Goal: Task Accomplishment & Management: Use online tool/utility

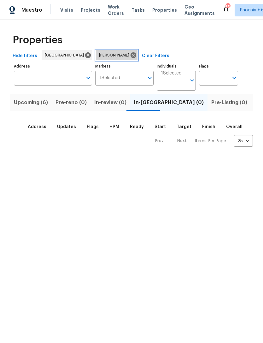
click at [130, 58] on icon at bounding box center [133, 55] width 6 height 6
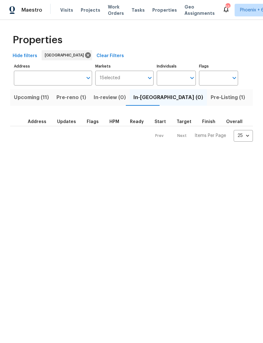
click at [211, 93] on span "Pre-Listing (1)" at bounding box center [228, 97] width 34 height 9
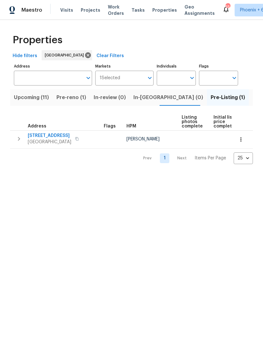
click at [59, 138] on span "6458 Secret Grove Ave" at bounding box center [49, 135] width 43 height 6
click at [76, 99] on span "Pre-reno (1)" at bounding box center [71, 97] width 30 height 9
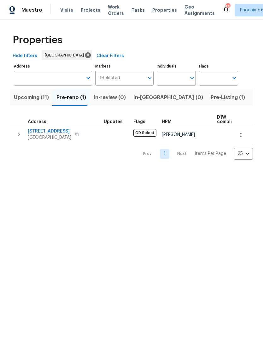
click at [37, 101] on span "Upcoming (11)" at bounding box center [31, 97] width 35 height 9
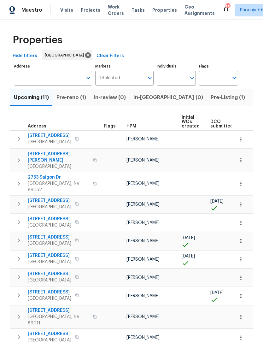
click at [222, 126] on span "DCO submitted" at bounding box center [221, 123] width 23 height 9
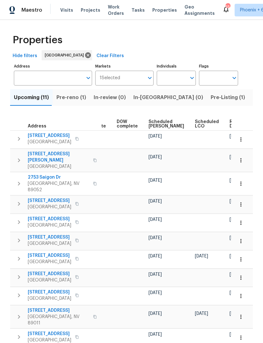
scroll to position [0, 159]
click at [230, 122] on span "Ready Date" at bounding box center [237, 123] width 14 height 9
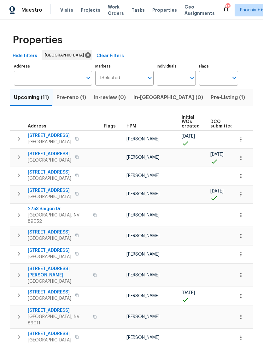
click at [145, 100] on span "In-reno (0)" at bounding box center [168, 97] width 70 height 9
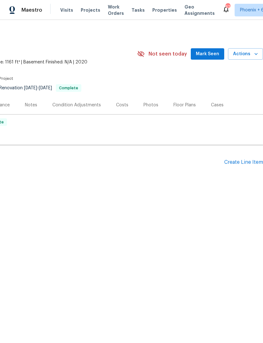
scroll to position [0, 93]
click at [210, 56] on span "Mark Seen" at bounding box center [207, 54] width 23 height 8
click at [249, 159] on div "Create Line Item" at bounding box center [243, 162] width 39 height 6
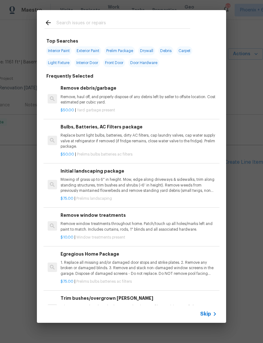
click at [107, 22] on input "text" at bounding box center [123, 23] width 134 height 9
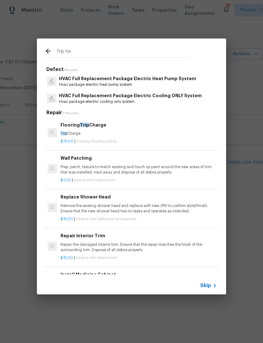
type input "Trip haz"
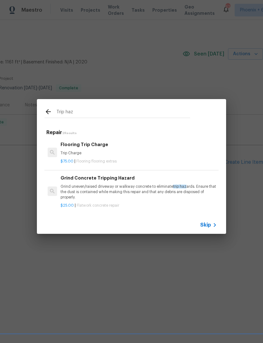
click at [130, 187] on p "Grind uneven/raised driveway or walkway concrete to eliminate trip haz ards. En…" at bounding box center [139, 192] width 156 height 16
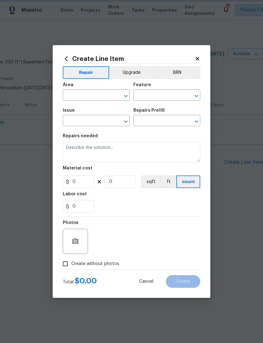
type input "Flatwork"
type input "Concrete Repair"
type input "Grind Concrete Tripping Hazard $25.00"
type textarea "Grind uneven/raised driveway or walkway concrete to eliminate trip hazards. Ens…"
type input "25"
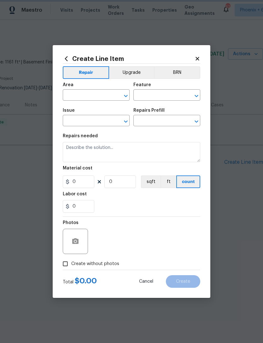
type input "1"
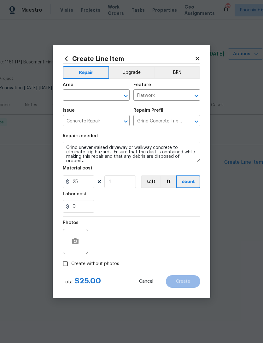
click at [89, 99] on input "text" at bounding box center [87, 96] width 49 height 10
click at [87, 111] on li "Front" at bounding box center [96, 109] width 67 height 10
type input "Front"
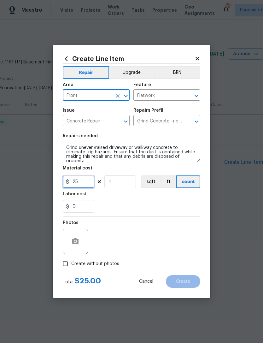
click at [74, 183] on input "25" at bounding box center [79, 181] width 32 height 13
type input "125"
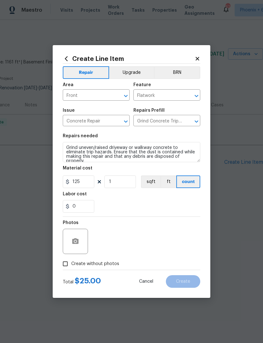
click at [140, 209] on div "0" at bounding box center [131, 206] width 137 height 13
click at [80, 245] on button "button" at bounding box center [75, 241] width 15 height 15
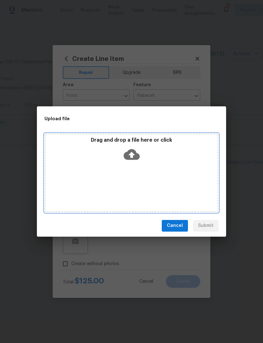
click at [131, 159] on icon at bounding box center [132, 154] width 16 height 11
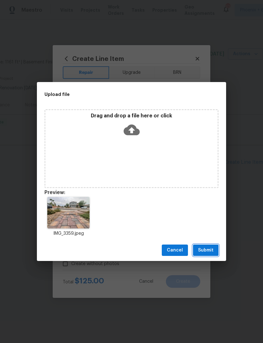
click at [206, 250] on span "Submit" at bounding box center [205, 250] width 15 height 8
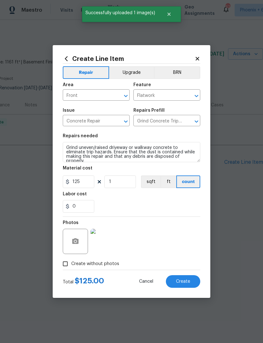
click at [185, 282] on span "Create" at bounding box center [183, 281] width 14 height 5
type input "0"
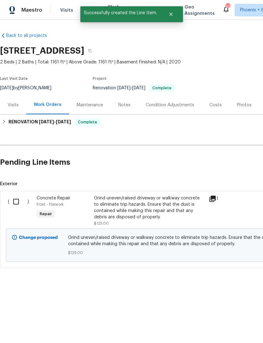
scroll to position [0, 0]
click at [16, 201] on input "checkbox" at bounding box center [18, 201] width 18 height 13
checkbox input "true"
click at [237, 321] on button "Create Work Order" at bounding box center [227, 327] width 52 height 12
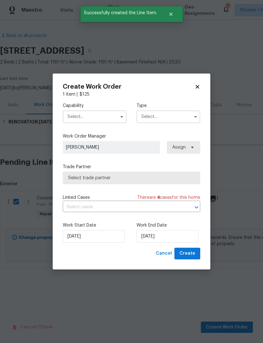
click at [114, 115] on input "text" at bounding box center [95, 116] width 64 height 13
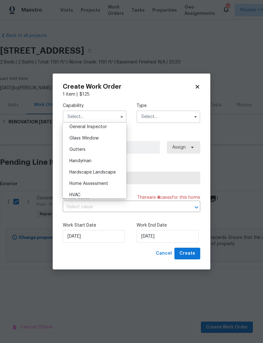
scroll to position [315, 0]
click at [103, 159] on div "Handyman" at bounding box center [94, 160] width 61 height 11
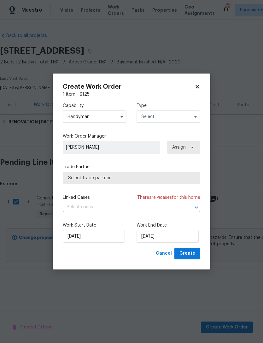
type input "Handyman"
click at [170, 114] on input "text" at bounding box center [168, 116] width 64 height 13
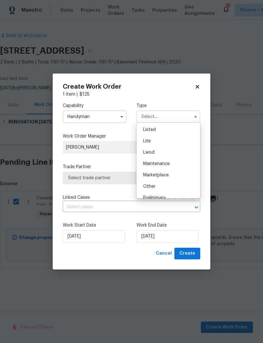
scroll to position [55, 0]
click at [180, 141] on div "Listed" at bounding box center [168, 142] width 61 height 11
type input "Listed"
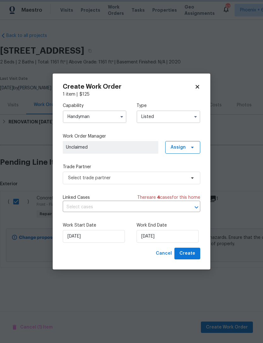
scroll to position [0, 0]
click at [191, 149] on icon at bounding box center [192, 147] width 5 height 5
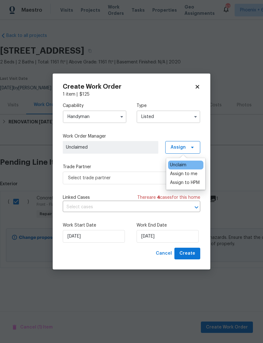
click at [195, 175] on div "Assign to me" at bounding box center [183, 173] width 27 height 6
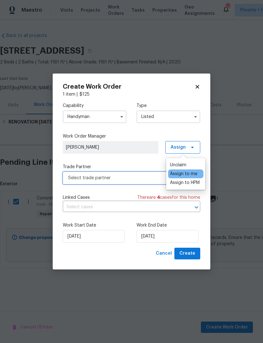
click at [141, 181] on span "Select trade partner" at bounding box center [131, 177] width 137 height 13
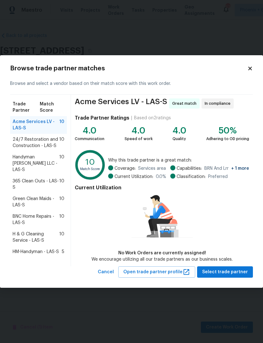
click at [43, 180] on span "365 Clean Outs - LAS-S" at bounding box center [36, 184] width 47 height 13
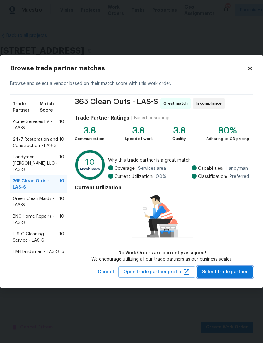
click at [239, 272] on span "Select trade partner" at bounding box center [225, 272] width 46 height 8
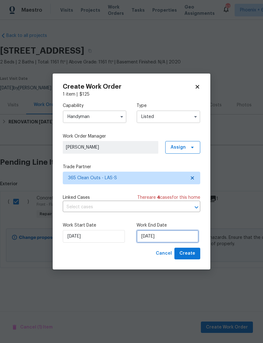
click at [180, 236] on input "[DATE]" at bounding box center [167, 236] width 62 height 13
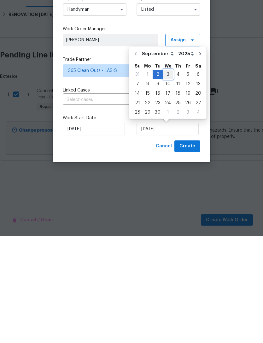
click at [163, 177] on div "3" at bounding box center [168, 181] width 10 height 9
type input "[DATE]"
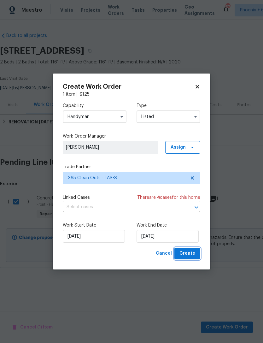
click at [192, 254] on span "Create" at bounding box center [187, 253] width 16 height 8
checkbox input "false"
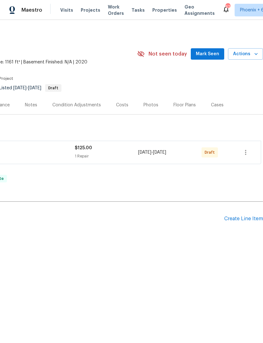
scroll to position [0, 93]
click at [246, 153] on icon "button" at bounding box center [246, 152] width 8 height 8
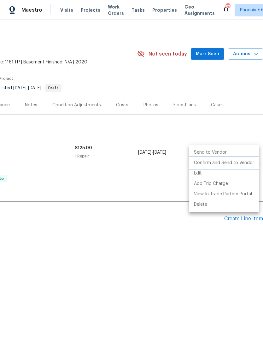
click at [237, 165] on li "Confirm and Send to Vendor" at bounding box center [224, 163] width 70 height 10
click at [177, 260] on div at bounding box center [131, 171] width 263 height 343
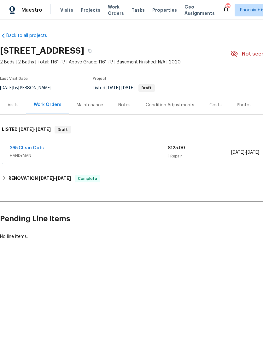
scroll to position [0, 0]
